Goal: Communication & Community: Answer question/provide support

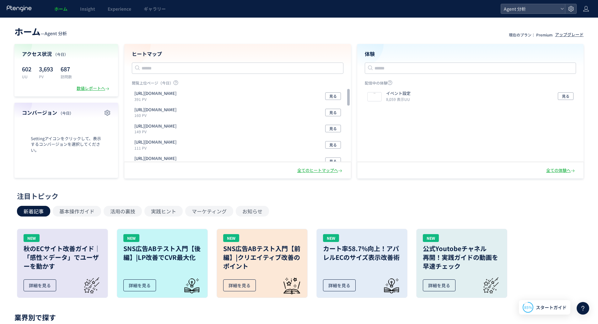
click at [584, 307] on icon at bounding box center [583, 308] width 8 height 8
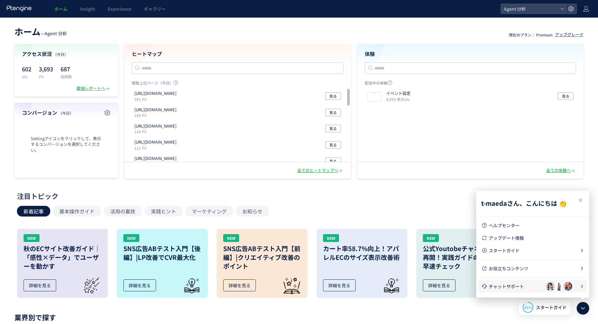
click at [526, 288] on span "チャットサポート" at bounding box center [517, 286] width 57 height 6
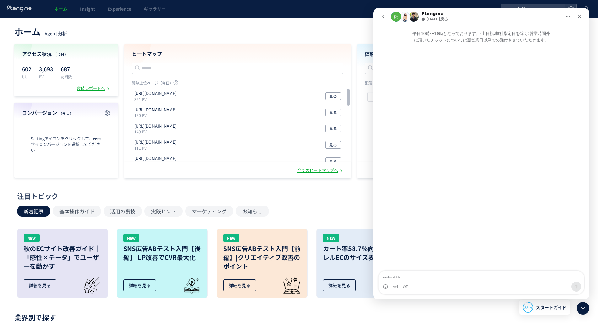
click at [382, 15] on icon "go back" at bounding box center [383, 16] width 5 height 5
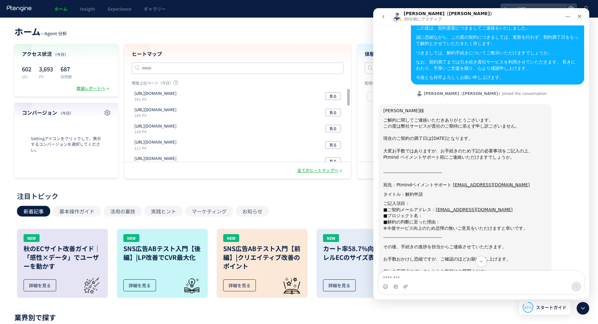
scroll to position [254, 0]
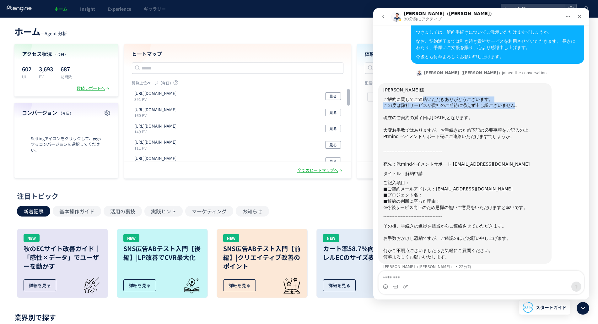
drag, startPoint x: 418, startPoint y: 91, endPoint x: 493, endPoint y: 102, distance: 75.5
click at [493, 102] on div "ご解約に関してご連絡いただきありがとうございます。 ﻿この度は弊社サービスが貴社のご期待に添えず申し訳ございません。 ﻿​﻿" at bounding box center [464, 105] width 163 height 19
click at [501, 102] on div "ご解約に関してご連絡いただきありがとうございます。 ﻿この度は弊社サービスが貴社のご期待に添えず申し訳ございません。 ﻿​﻿" at bounding box center [464, 105] width 163 height 19
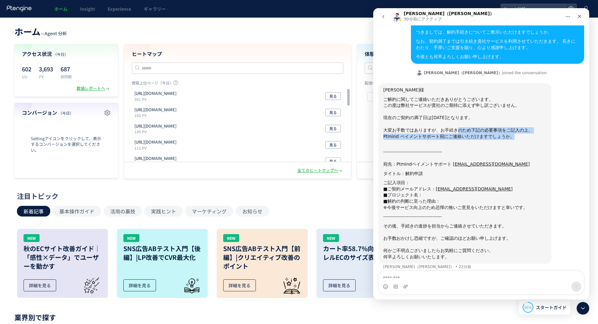
drag, startPoint x: 448, startPoint y: 122, endPoint x: 479, endPoint y: 128, distance: 32.0
click at [479, 128] on div "大変お手数ではありますが、お手続きのため下記の必要事項をご記入の上、Ptmind ペイメントサポート宛にご連絡いただけますでしょうか。 ﻿​﻿" at bounding box center [464, 136] width 163 height 19
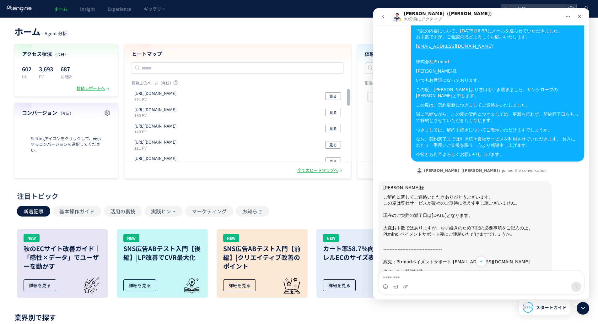
scroll to position [149, 0]
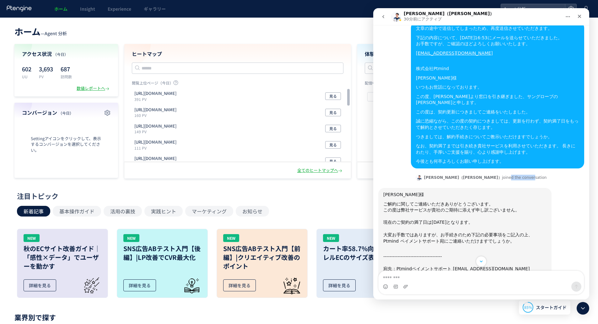
drag, startPoint x: 494, startPoint y: 171, endPoint x: 530, endPoint y: 173, distance: 35.9
click at [529, 173] on div "[PERSON_NAME]（[PERSON_NAME]） joined the conversation 19:31" at bounding box center [481, 177] width 206 height 9
click at [530, 173] on div "[PERSON_NAME]（[PERSON_NAME]） joined the conversation 19:31" at bounding box center [481, 177] width 206 height 9
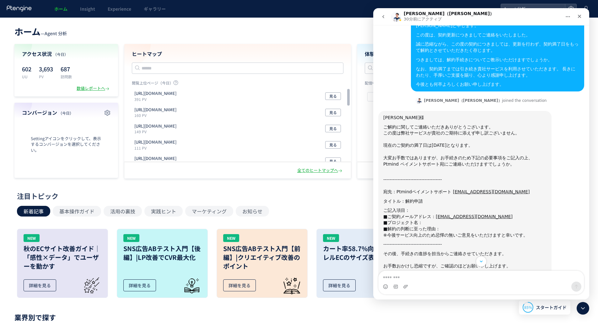
scroll to position [254, 0]
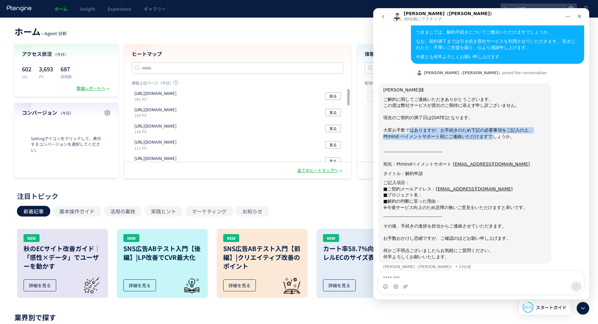
drag, startPoint x: 406, startPoint y: 127, endPoint x: 442, endPoint y: 129, distance: 35.2
click at [442, 129] on div "大変お手数ではありますが、お手続きのため下記の必要事項をご記入の上、Ptmind ペイメントサポート宛にご連絡いただけますでしょうか。 ﻿​﻿" at bounding box center [464, 136] width 163 height 19
click at [465, 132] on div "大変お手数ではありますが、お手続きのため下記の必要事項をご記入の上、Ptmind ペイメントサポート宛にご連絡いただけますでしょうか。 ﻿​﻿" at bounding box center [464, 136] width 163 height 19
drag, startPoint x: 395, startPoint y: 157, endPoint x: 420, endPoint y: 157, distance: 25.8
click at [420, 157] on div "------------------------------------- ﻿​﻿ ﻿宛先：Ptmindペイメントサポート [EMAIL_ADDRESS][D…" at bounding box center [464, 158] width 163 height 19
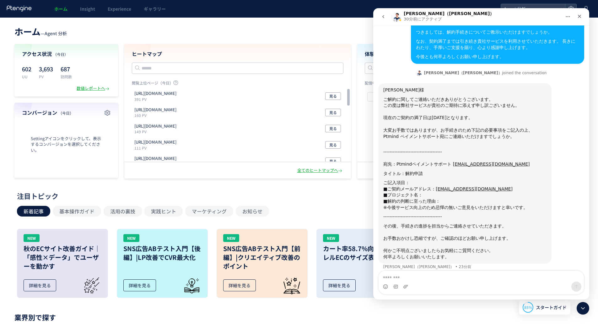
click at [420, 171] on div "タイトル：解約申請" at bounding box center [464, 174] width 163 height 6
drag, startPoint x: 403, startPoint y: 167, endPoint x: 415, endPoint y: 167, distance: 12.6
click at [414, 171] on div "タイトル：解約申請" at bounding box center [464, 174] width 163 height 6
click at [415, 171] on div "タイトル：解約申請" at bounding box center [464, 174] width 163 height 6
drag, startPoint x: 401, startPoint y: 183, endPoint x: 416, endPoint y: 183, distance: 15.7
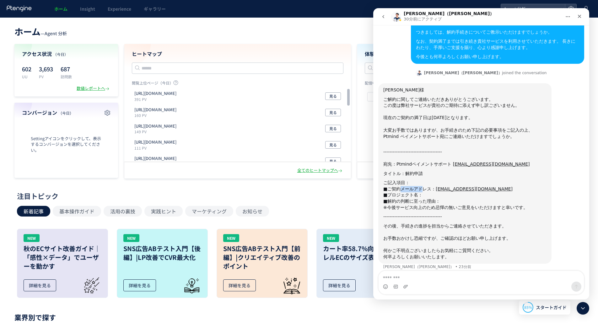
click at [416, 186] on div "■ご契約メールアドレス： [EMAIL_ADDRESS][DOMAIN_NAME]" at bounding box center [464, 189] width 163 height 6
click at [511, 186] on div "■ご契約メールアドレス： [EMAIL_ADDRESS][DOMAIN_NAME]" at bounding box center [464, 189] width 163 height 6
drag, startPoint x: 440, startPoint y: 193, endPoint x: 436, endPoint y: 193, distance: 4.7
click at [440, 198] on div "■解約の判断に至った理由：" at bounding box center [464, 201] width 163 height 6
drag, startPoint x: 401, startPoint y: 189, endPoint x: 412, endPoint y: 190, distance: 11.0
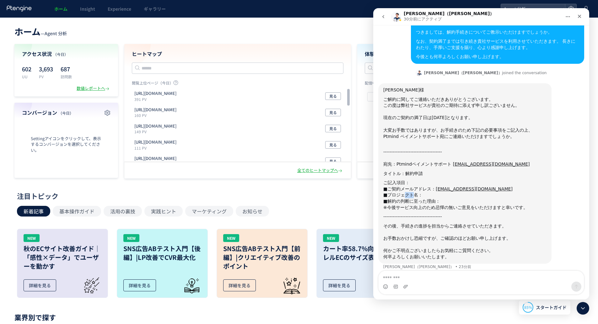
click at [412, 192] on div "■プロジェクト名：" at bounding box center [464, 195] width 163 height 6
click at [422, 192] on div "■プロジェクト名：" at bounding box center [464, 195] width 163 height 6
drag, startPoint x: 393, startPoint y: 201, endPoint x: 478, endPoint y: 201, distance: 84.8
click at [473, 204] on div "※今後サービス向上のため忌憚の無いご意見をいただけますと幸いです。" at bounding box center [464, 207] width 163 height 6
click at [478, 204] on div "※今後サービス向上のため忌憚の無いご意見をいただけますと幸いです。" at bounding box center [464, 207] width 163 height 6
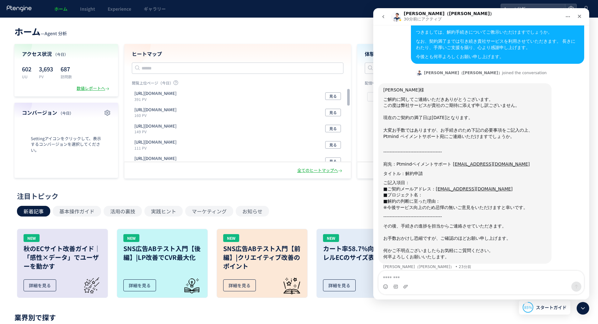
click at [406, 192] on div "■プロジェクト名：" at bounding box center [464, 195] width 163 height 6
click at [431, 198] on div "■解約の判断に至った理由：" at bounding box center [464, 201] width 163 height 6
click at [421, 198] on div "■解約の判断に至った理由：" at bounding box center [464, 201] width 163 height 6
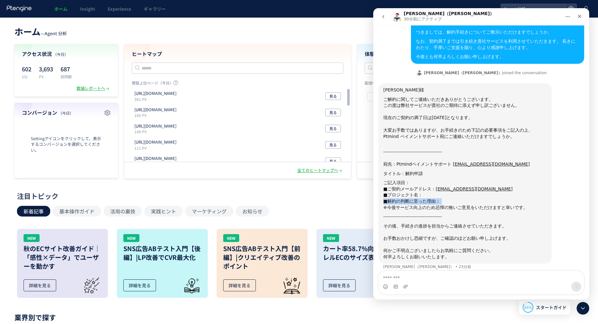
click at [421, 198] on div "■解約の判断に至った理由：" at bounding box center [464, 201] width 163 height 6
click at [438, 204] on div "※今後サービス向上のため忌憚の無いご意見をいただけますと幸いです。" at bounding box center [464, 207] width 163 height 6
click at [392, 198] on div "■解約の判断に至った理由：" at bounding box center [464, 201] width 163 height 6
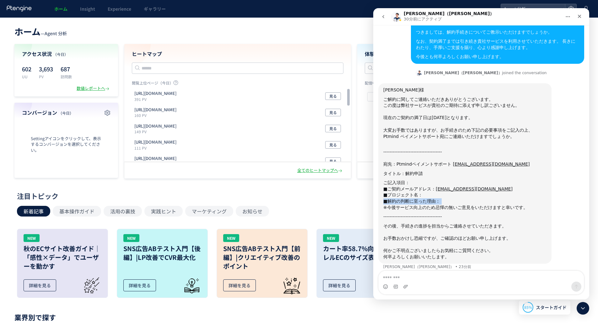
click at [408, 198] on div "■解約の判断に至った理由：" at bounding box center [464, 201] width 163 height 6
click at [423, 198] on div "■解約の判断に至った理由：" at bounding box center [464, 201] width 163 height 6
drag, startPoint x: 414, startPoint y: 189, endPoint x: 380, endPoint y: 190, distance: 33.6
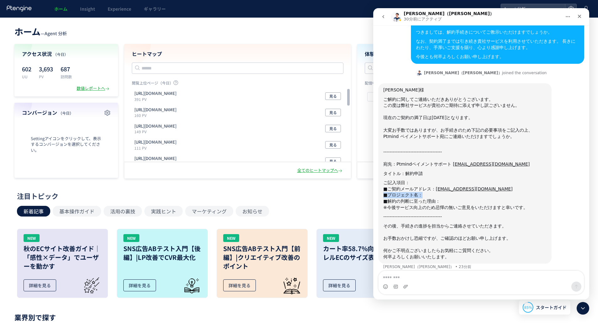
click at [380, 190] on div "[PERSON_NAME]様 ご解約に関してご連絡いただきありがとうございます。 ﻿この度は弊社サービスが貴社のご期待に添えず申し訳ございません。 ﻿​﻿ 現…" at bounding box center [464, 173] width 173 height 180
click at [405, 192] on div "■プロジェクト名：" at bounding box center [464, 195] width 163 height 6
click at [440, 171] on div "タイトル：解約申請" at bounding box center [464, 174] width 163 height 6
click at [438, 171] on div "タイトル：解約申請" at bounding box center [464, 174] width 163 height 6
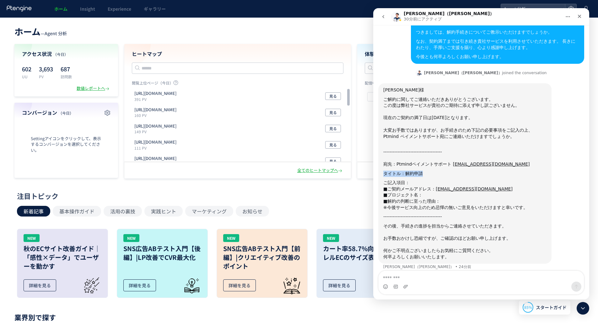
click at [438, 171] on div "タイトル：解約申請" at bounding box center [464, 174] width 163 height 6
click at [415, 204] on div "※今後サービス向上のため忌憚の無いご意見をいただけますと幸いです。" at bounding box center [464, 207] width 163 height 6
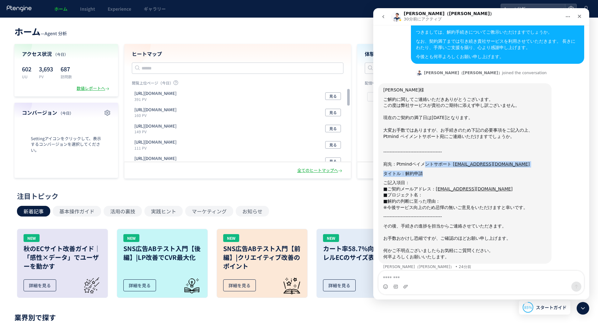
drag, startPoint x: 421, startPoint y: 157, endPoint x: 434, endPoint y: 169, distance: 16.9
click at [434, 169] on div "[PERSON_NAME]様 ご解約に関してご連絡いただきありがとうございます。 ﻿この度は弊社サービスが貴社のご期待に添えず申し訳ございません。 ﻿​﻿ 現…" at bounding box center [464, 173] width 163 height 173
click at [434, 171] on div "タイトル：解約申請" at bounding box center [464, 174] width 163 height 6
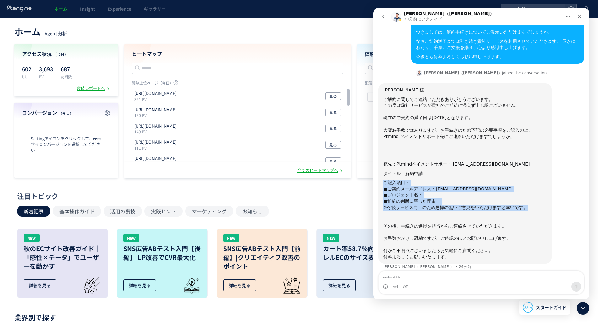
drag, startPoint x: 384, startPoint y: 177, endPoint x: 523, endPoint y: 201, distance: 141.7
click at [523, 201] on div "[PERSON_NAME]様 ご解約に関してご連絡いただきありがとうございます。 ﻿この度は弊社サービスが貴社のご期待に添えず申し訳ございません。 ﻿​﻿ 現…" at bounding box center [464, 173] width 163 height 173
click at [523, 204] on div "※今後サービス向上のため忌憚の無いご意見をいただけますと幸いです。" at bounding box center [464, 207] width 163 height 6
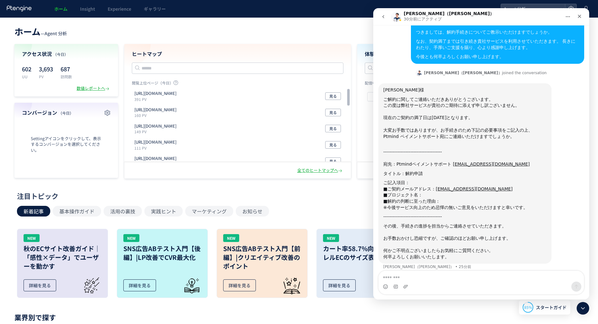
drag, startPoint x: 384, startPoint y: 111, endPoint x: 463, endPoint y: 135, distance: 83.3
click at [463, 135] on div "[PERSON_NAME]様 ご解約に関してご連絡いただきありがとうございます。 ﻿この度は弊社サービスが貴社のご期待に添えず申し訳ございません。 ﻿​﻿ 現…" at bounding box center [464, 173] width 163 height 173
click at [467, 132] on div "大変お手数ではありますが、お手続きのため下記の必要事項をご記入の上、Ptmind ペイメントサポート宛にご連絡いただけますでしょうか。 ﻿​﻿" at bounding box center [464, 136] width 163 height 19
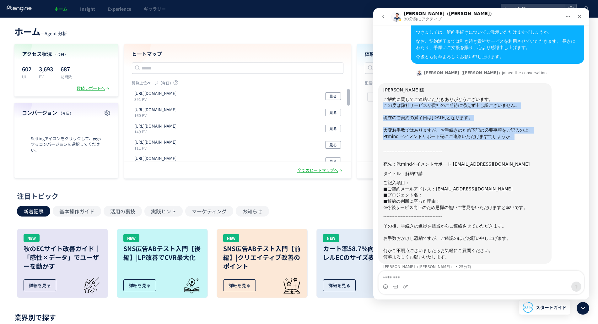
drag, startPoint x: 459, startPoint y: 129, endPoint x: 380, endPoint y: 98, distance: 85.3
click at [380, 98] on div "[PERSON_NAME]様 ご解約に関してご連絡いただきありがとうございます。 ﻿この度は弊社サービスが貴社のご期待に添えず申し訳ございません。 ﻿​﻿ 現…" at bounding box center [464, 173] width 173 height 180
click at [426, 98] on div "ご解約に関してご連絡いただきありがとうございます。 ﻿この度は弊社サービスが貴社のご期待に添えず申し訳ございません。 ﻿​﻿" at bounding box center [464, 105] width 163 height 19
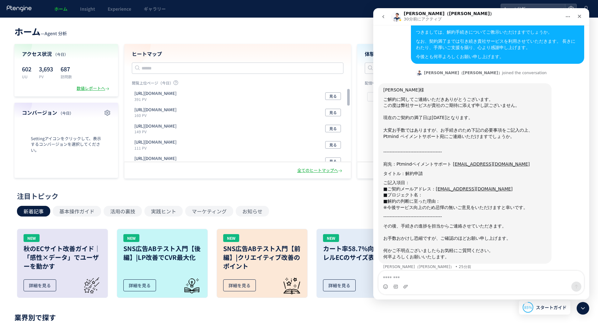
drag, startPoint x: 383, startPoint y: 111, endPoint x: 478, endPoint y: 112, distance: 94.8
click at [478, 115] on div "現在のご契約の満了日は[DATE]となります。" at bounding box center [464, 118] width 163 height 6
click at [479, 115] on div "現在のご契約の満了日は[DATE]となります。" at bounding box center [464, 118] width 163 height 6
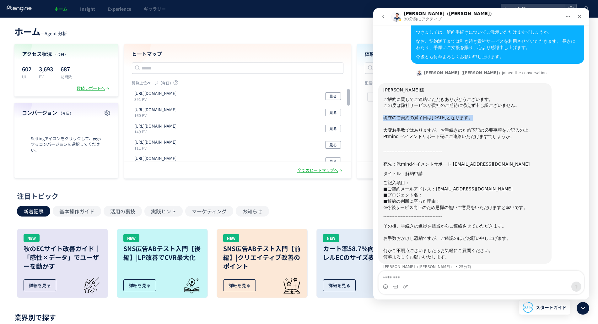
click at [479, 115] on div "現在のご契約の満了日は[DATE]となります。" at bounding box center [464, 118] width 163 height 6
click at [467, 127] on div "大変お手数ではありますが、お手続きのため下記の必要事項をご記入の上、Ptmind ペイメントサポート宛にご連絡いただけますでしょうか。 ﻿​﻿" at bounding box center [464, 136] width 163 height 19
click at [466, 127] on div "大変お手数ではありますが、お手続きのため下記の必要事項をご記入の上、Ptmind ペイメントサポート宛にご連絡いただけますでしょうか。 ﻿​﻿" at bounding box center [464, 136] width 163 height 19
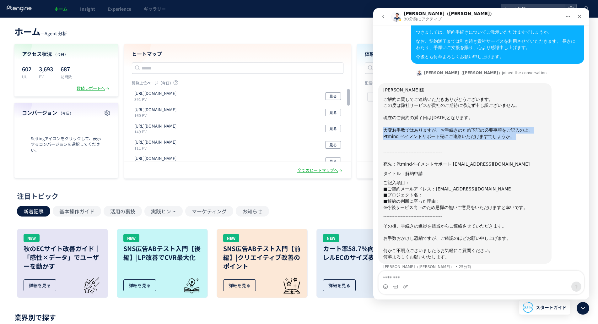
click at [466, 127] on div "大変お手数ではありますが、お手続きのため下記の必要事項をご記入の上、Ptmind ペイメントサポート宛にご連絡いただけますでしょうか。 ﻿​﻿" at bounding box center [464, 136] width 163 height 19
click at [469, 137] on div "大変お手数ではありますが、お手続きのため下記の必要事項をご記入の上、Ptmind ペイメントサポート宛にご連絡いただけますでしょうか。 ﻿​﻿" at bounding box center [464, 136] width 163 height 19
click at [420, 158] on div "------------------------------------- ﻿​﻿ ﻿宛先：Ptmindペイメントサポート [EMAIL_ADDRESS][D…" at bounding box center [464, 158] width 163 height 19
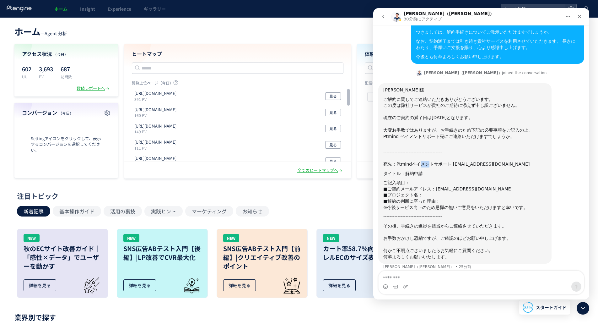
click at [420, 158] on div "------------------------------------- ﻿​﻿ ﻿宛先：Ptmindペイメントサポート [EMAIL_ADDRESS][D…" at bounding box center [464, 158] width 163 height 19
click at [418, 171] on div "タイトル：解約申請" at bounding box center [464, 174] width 163 height 6
click at [406, 180] on div "ご記入項目：" at bounding box center [464, 183] width 163 height 6
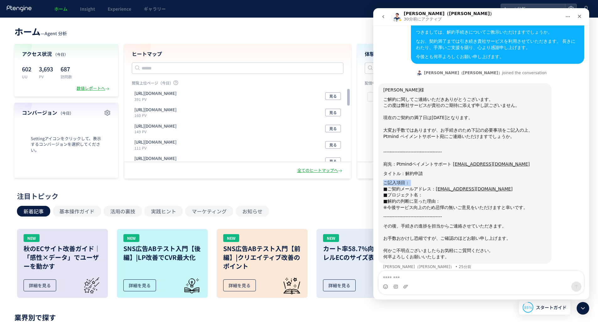
click at [406, 180] on div "ご記入項目：" at bounding box center [464, 183] width 163 height 6
click at [409, 186] on div "■ご契約メールアドレス： [EMAIL_ADDRESS][DOMAIN_NAME]" at bounding box center [464, 189] width 163 height 6
click at [410, 192] on div "■プロジェクト名：" at bounding box center [464, 195] width 163 height 6
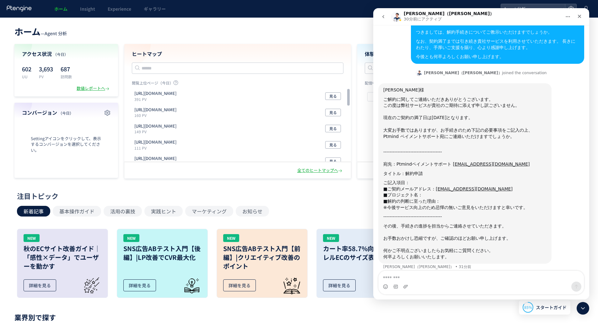
click at [428, 158] on div "------------------------------------- ﻿​﻿ ﻿宛先：Ptmindペイメントサポート [EMAIL_ADDRESS][D…" at bounding box center [464, 158] width 163 height 19
click at [425, 171] on div "タイトル：解約申請" at bounding box center [464, 174] width 163 height 6
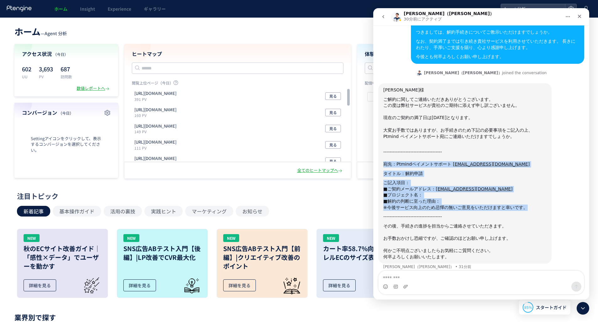
drag, startPoint x: 383, startPoint y: 158, endPoint x: 513, endPoint y: 203, distance: 137.7
click at [513, 203] on div "[PERSON_NAME]様 ご解約に関してご連絡いただきありがとうございます。 ﻿この度は弊社サービスが貴社のご期待に添えず申し訳ございません。 ﻿​﻿ 現…" at bounding box center [464, 173] width 173 height 180
click at [513, 204] on div "※今後サービス向上のため忌憚の無いご意見をいただけますと幸いです。" at bounding box center [464, 207] width 163 height 6
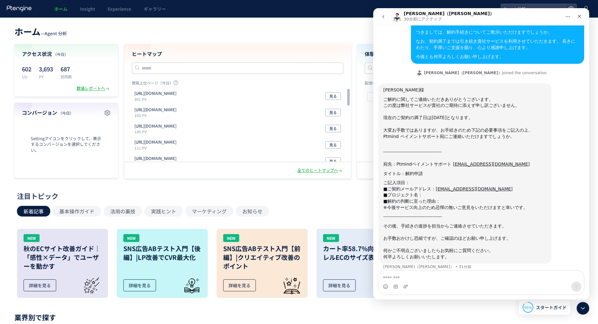
drag, startPoint x: 524, startPoint y: 201, endPoint x: 519, endPoint y: 202, distance: 5.5
click at [524, 204] on div "※今後サービス向上のため忌憚の無いご意見をいただけますと幸いです。" at bounding box center [464, 207] width 163 height 6
drag, startPoint x: 490, startPoint y: 220, endPoint x: 383, endPoint y: 221, distance: 106.8
click at [383, 221] on div "[PERSON_NAME]様 ご解約に関してご連絡いただきありがとうございます。 ﻿この度は弊社サービスが貴社のご期待に添えず申し訳ございません。 ﻿​﻿ 現…" at bounding box center [464, 173] width 173 height 180
click at [406, 223] on div "その後、手続きの進捗を担当からご連絡させていただきます。" at bounding box center [464, 226] width 163 height 6
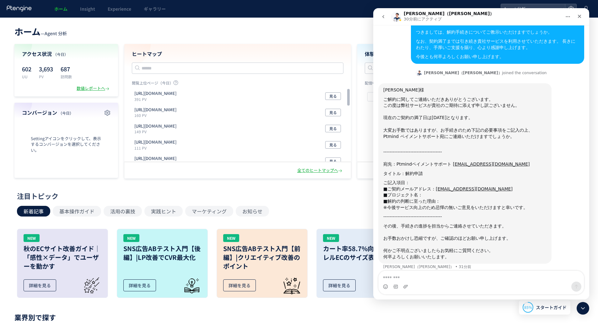
click at [400, 223] on div "その後、手続きの進捗を担当からご連絡させていただきます。" at bounding box center [464, 226] width 163 height 6
click at [429, 223] on div "その後、手続きの進捗を担当からご連絡させていただきます。" at bounding box center [464, 226] width 163 height 6
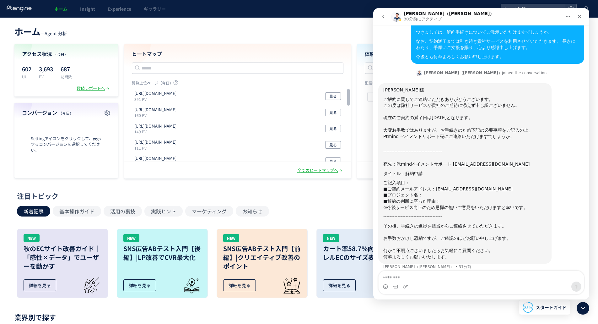
click at [429, 223] on div "その後、手続きの進捗を担当からご連絡させていただきます。" at bounding box center [464, 226] width 163 height 6
click at [431, 229] on div "﻿お手数おかけし恐縮ですが、ご確認のほどお願い申し上げます。" at bounding box center [464, 235] width 163 height 12
click at [439, 223] on div "その後、手続きの進捗を担当からご連絡させていただきます。" at bounding box center [464, 226] width 163 height 6
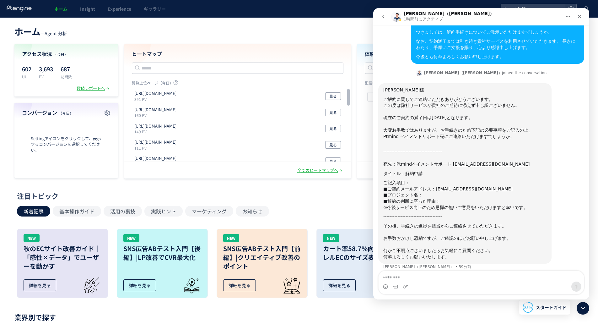
click at [412, 96] on div "ご解約に関してご連絡いただきありがとうございます。 ﻿この度は弊社サービスが貴社のご期待に添えず申し訳ございません。 ﻿​﻿" at bounding box center [464, 105] width 163 height 19
click at [413, 101] on div "ご解約に関してご連絡いただきありがとうございます。 ﻿この度は弊社サービスが貴社のご期待に添えず申し訳ございません。 ﻿​﻿" at bounding box center [464, 105] width 163 height 19
click at [414, 98] on div "ご解約に関してご連絡いただきありがとうございます。 ﻿この度は弊社サービスが貴社のご期待に添えず申し訳ございません。 ﻿​﻿" at bounding box center [464, 105] width 163 height 19
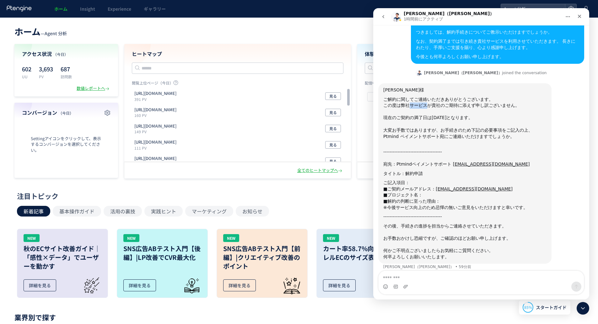
click at [414, 98] on div "ご解約に関してご連絡いただきありがとうございます。 ﻿この度は弊社サービスが貴社のご期待に添えず申し訳ございません。 ﻿​﻿" at bounding box center [464, 105] width 163 height 19
click at [417, 115] on div "現在のご契約の満了日は[DATE]となります。" at bounding box center [464, 118] width 163 height 6
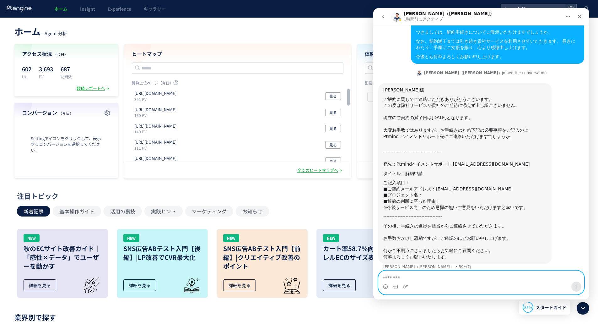
click at [445, 274] on textarea "メッセージ..." at bounding box center [481, 276] width 205 height 11
type textarea "*"
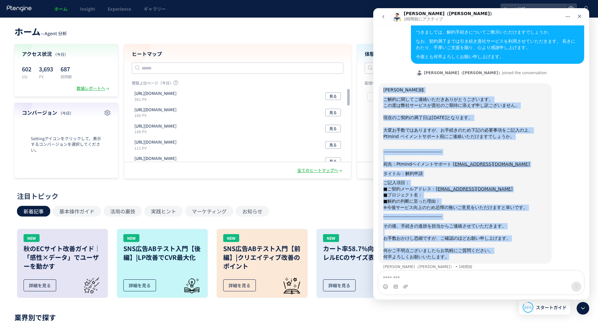
drag, startPoint x: 438, startPoint y: 251, endPoint x: 384, endPoint y: 81, distance: 179.0
click at [384, 87] on div "[PERSON_NAME]様 ご解約に関してご連絡いただきありがとうございます。 ﻿この度は弊社サービスが貴社のご期待に添えず申し訳ございません。 ﻿​﻿ 現…" at bounding box center [464, 173] width 163 height 173
copy div "lor ipsumdolorsitametconsect。 ﻿adipiscingelitseddoeiusmodtemp。 ﻿​﻿ incididuntu5…"
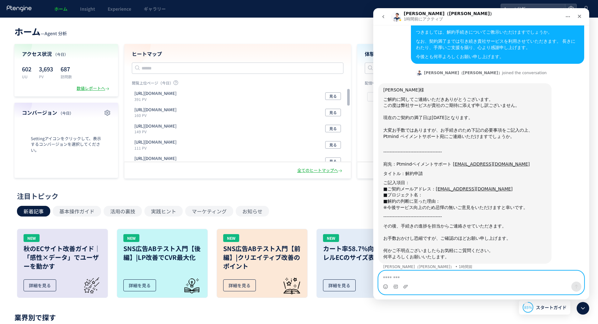
click at [446, 272] on textarea "メッセージ..." at bounding box center [481, 276] width 205 height 11
paste textarea "**********"
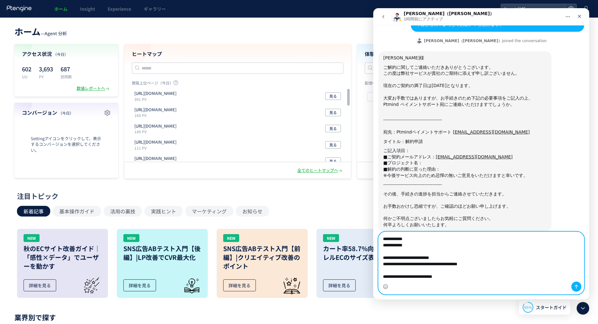
scroll to position [291, 0]
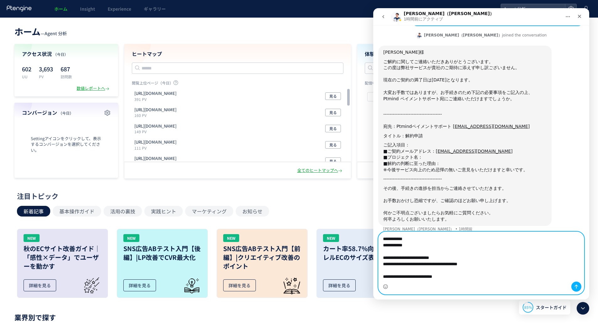
click at [431, 241] on textarea "**********" at bounding box center [481, 256] width 205 height 48
drag, startPoint x: 426, startPoint y: 245, endPoint x: 374, endPoint y: 236, distance: 53.2
click at [374, 236] on div "**********" at bounding box center [481, 262] width 216 height 63
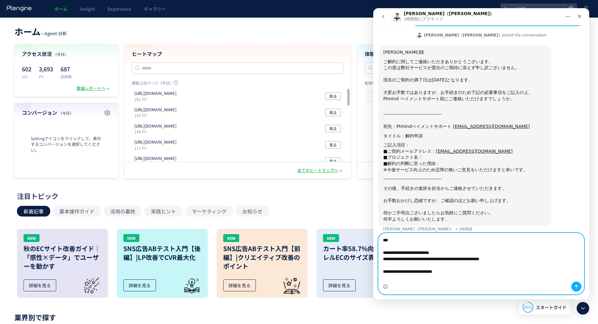
type textarea "**********"
click at [431, 264] on textarea "**********" at bounding box center [481, 257] width 205 height 48
click at [440, 261] on textarea "**********" at bounding box center [481, 257] width 205 height 48
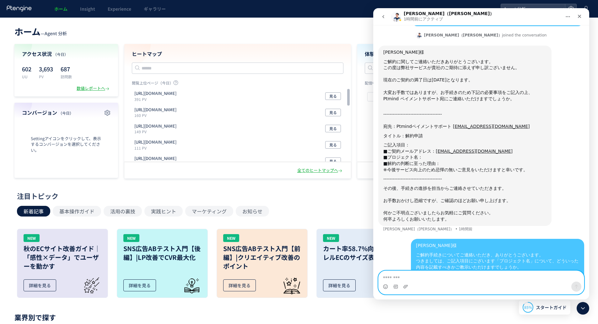
scroll to position [303, 0]
